Goal: Information Seeking & Learning: Check status

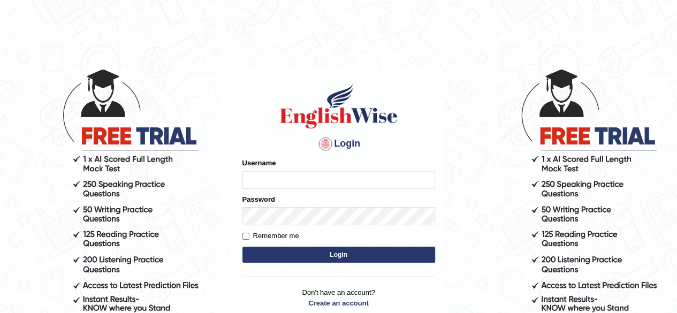
type input "abdulkhalid_parramatta"
click at [342, 248] on button "Login" at bounding box center [338, 255] width 193 height 16
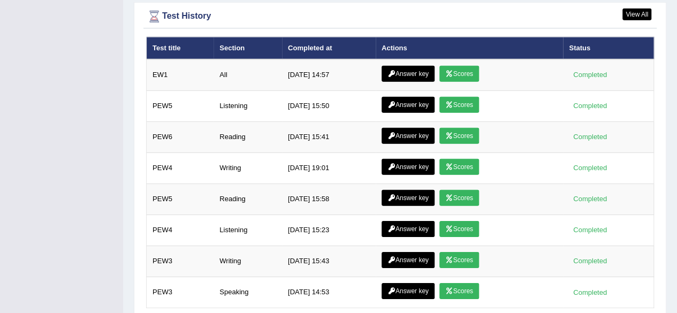
scroll to position [1593, 0]
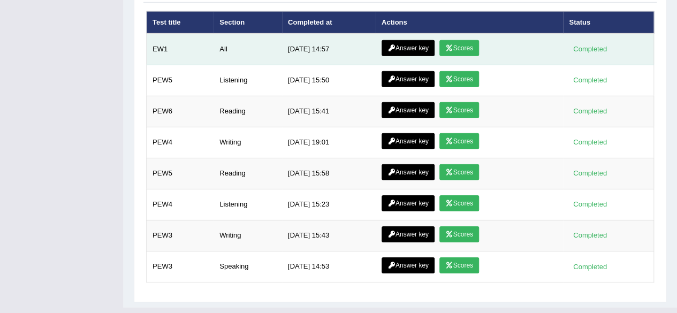
click at [411, 40] on link "Answer key" at bounding box center [407, 48] width 53 height 16
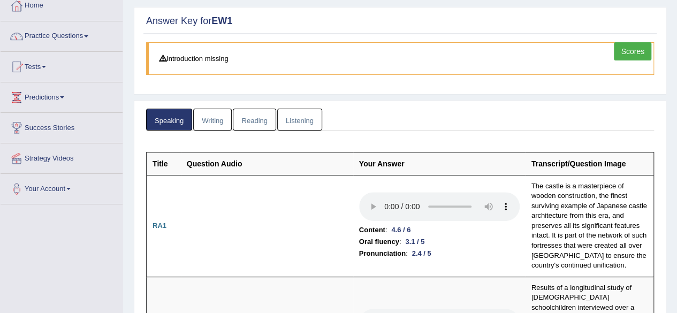
scroll to position [64, 0]
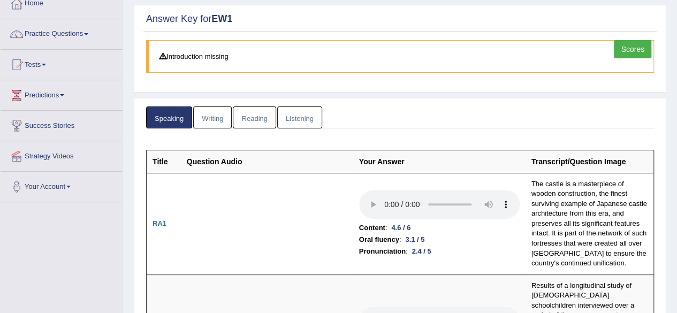
click at [213, 115] on link "Writing" at bounding box center [212, 117] width 39 height 22
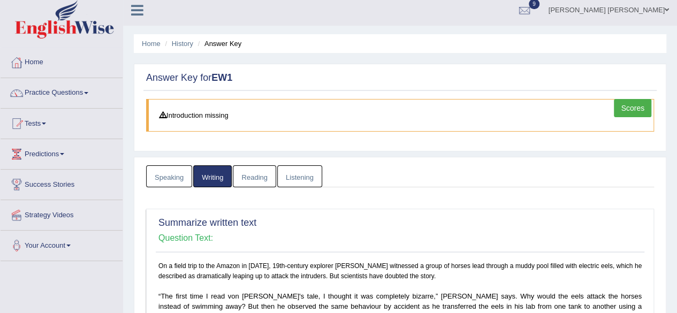
scroll to position [0, 0]
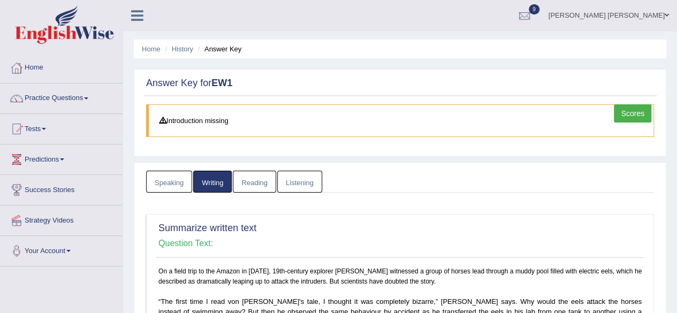
click at [254, 174] on link "Reading" at bounding box center [254, 182] width 43 height 22
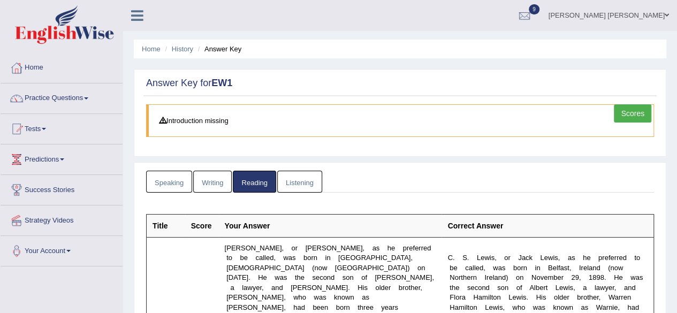
click at [300, 182] on link "Listening" at bounding box center [299, 182] width 45 height 22
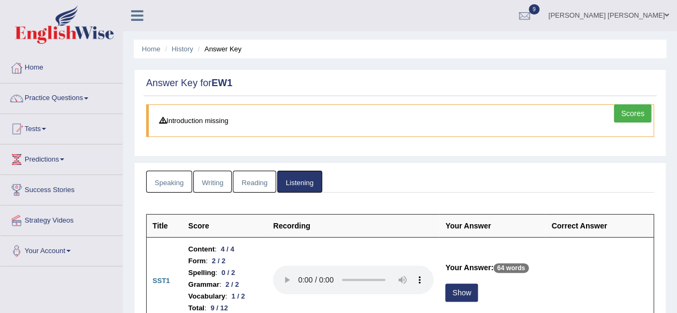
click at [259, 184] on link "Reading" at bounding box center [254, 182] width 43 height 22
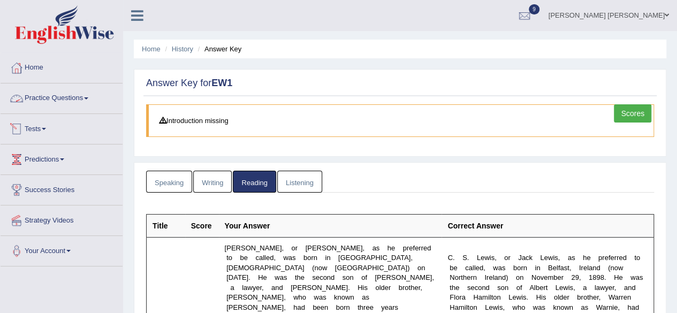
click at [39, 131] on link "Tests" at bounding box center [62, 127] width 122 height 27
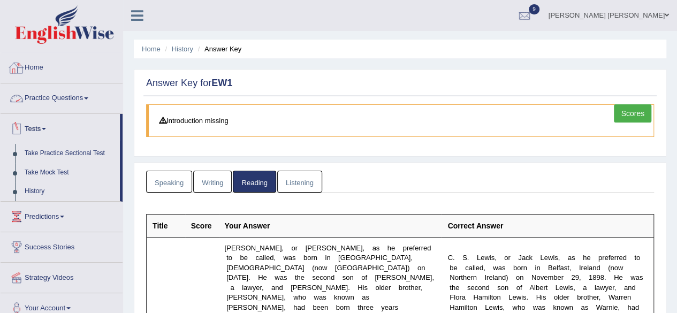
click at [34, 57] on link "Home" at bounding box center [62, 66] width 122 height 27
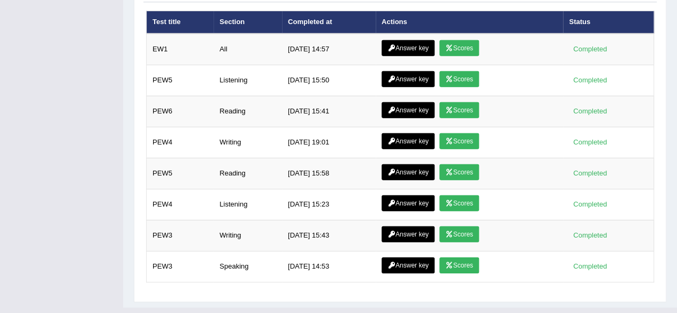
scroll to position [1394, 0]
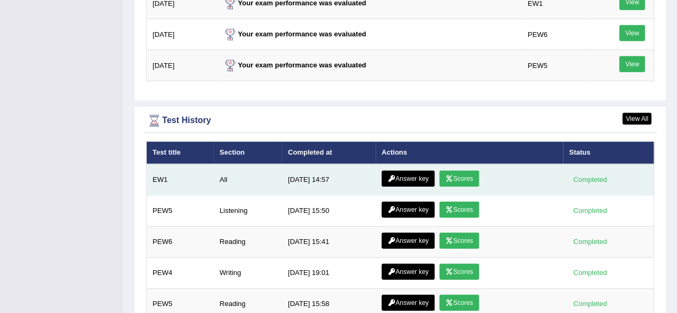
click at [462, 171] on link "Scores" at bounding box center [459, 179] width 40 height 16
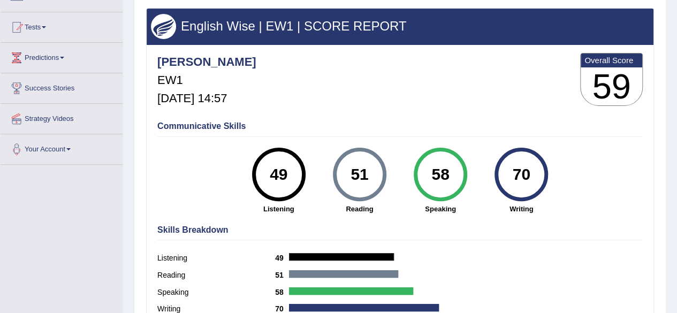
scroll to position [1, 0]
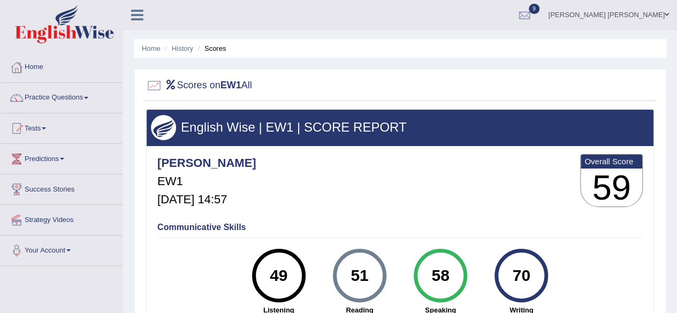
click at [53, 161] on link "Predictions" at bounding box center [62, 157] width 122 height 27
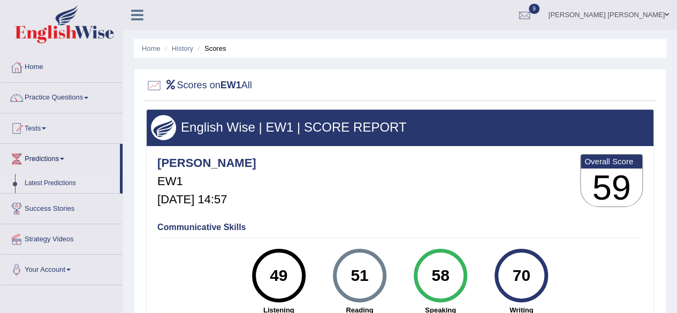
click at [50, 181] on link "Latest Predictions" at bounding box center [70, 183] width 100 height 19
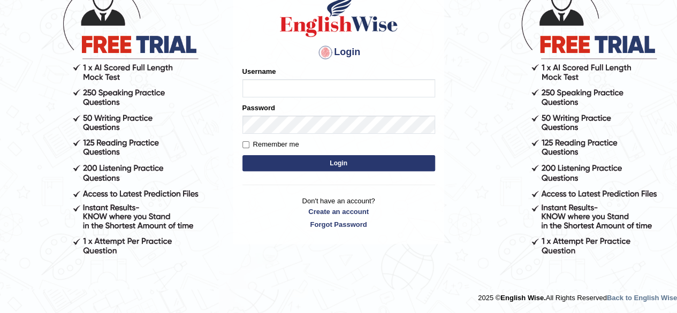
scroll to position [91, 0]
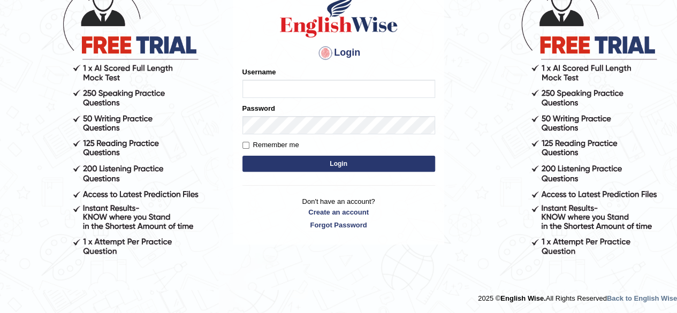
type input "[PERSON_NAME]"
click at [292, 165] on button "Login" at bounding box center [338, 164] width 193 height 16
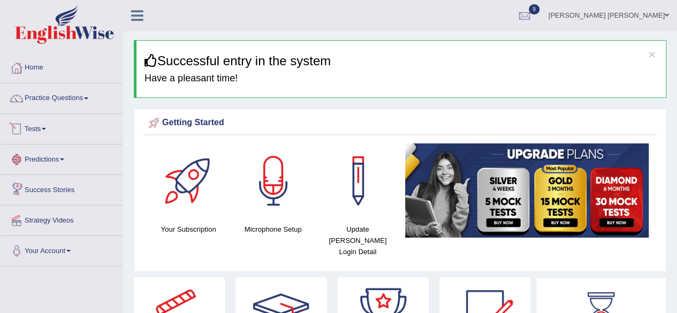
click at [49, 132] on link "Tests" at bounding box center [62, 127] width 122 height 27
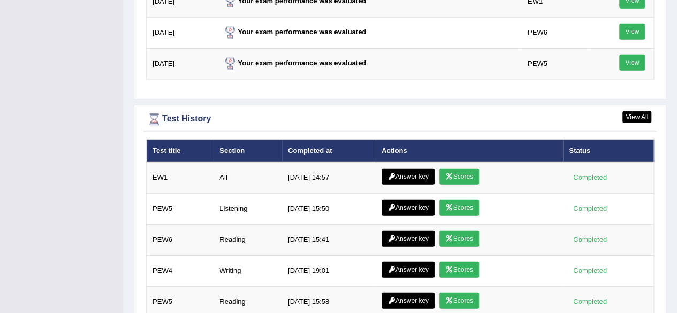
scroll to position [1593, 0]
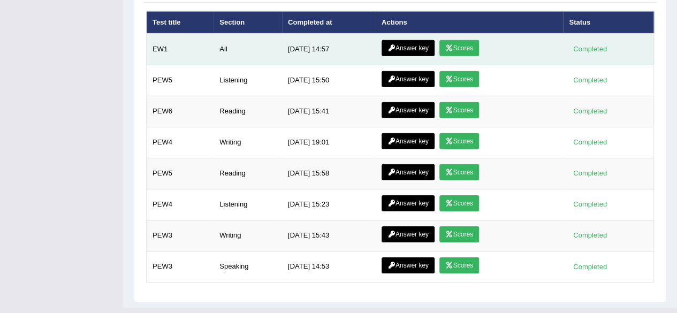
click at [415, 40] on link "Answer key" at bounding box center [407, 48] width 53 height 16
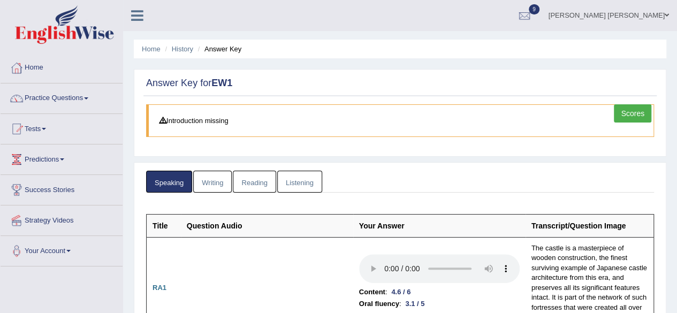
click at [297, 177] on link "Listening" at bounding box center [299, 182] width 45 height 22
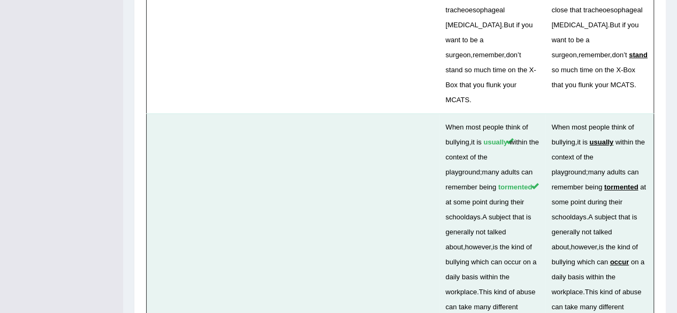
scroll to position [3930, 0]
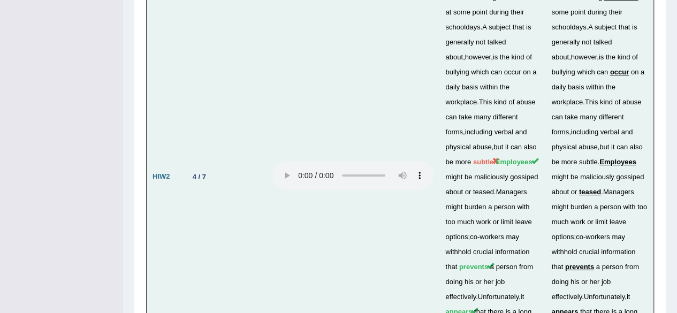
click at [378, 49] on td at bounding box center [353, 176] width 172 height 507
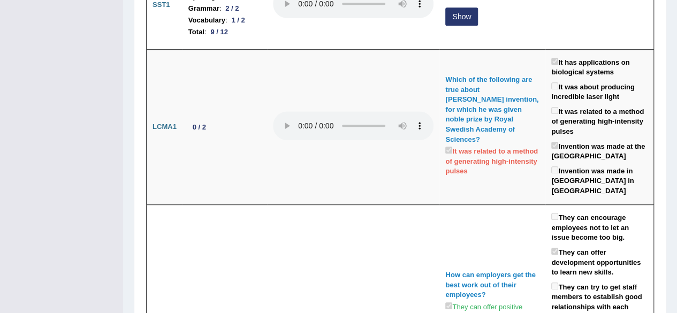
scroll to position [0, 0]
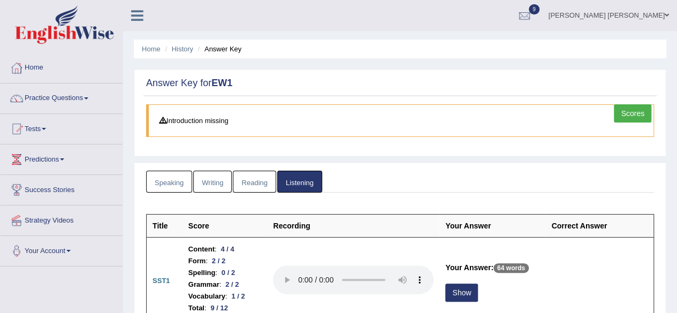
click at [317, 87] on h2 "Answer Key for EW1" at bounding box center [400, 83] width 508 height 11
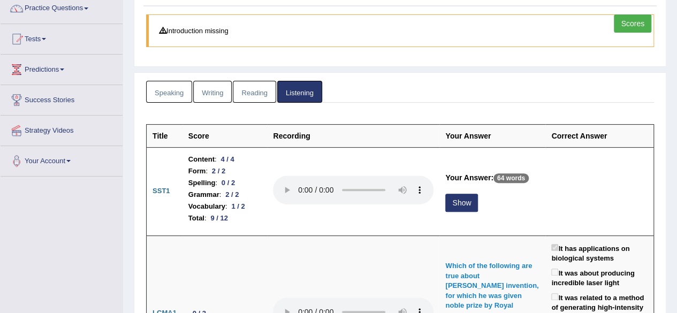
scroll to position [91, 0]
